Goal: Find specific page/section: Find specific page/section

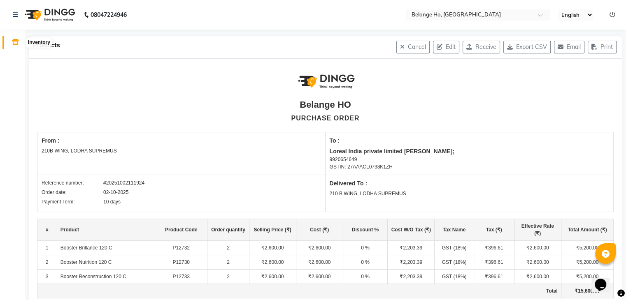
click at [12, 43] on icon at bounding box center [15, 42] width 7 height 6
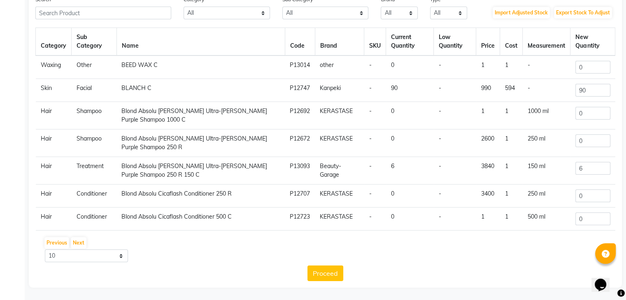
scroll to position [72, 0]
